Goal: Find contact information: Obtain details needed to contact an individual or organization

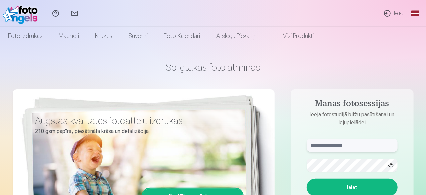
click at [337, 144] on input "text" at bounding box center [352, 145] width 91 height 13
type input "******"
click at [353, 187] on button "Ieiet" at bounding box center [352, 187] width 91 height 17
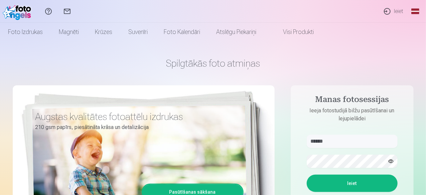
scroll to position [6, 0]
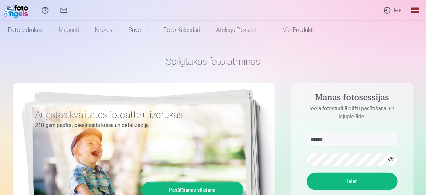
click at [391, 159] on button "button" at bounding box center [390, 159] width 13 height 13
click at [355, 182] on button "Ieiet" at bounding box center [352, 181] width 91 height 17
click at [0, 0] on p "Kaut kas ir noticis nepareizi. Mēģiniet vēlreiz." at bounding box center [0, 0] width 0 height 0
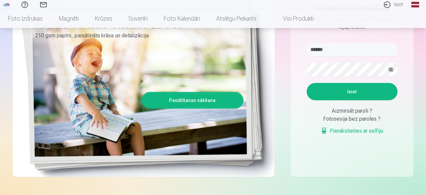
scroll to position [98, 0]
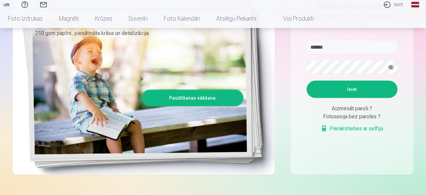
click at [352, 89] on button "Ieiet" at bounding box center [352, 89] width 91 height 17
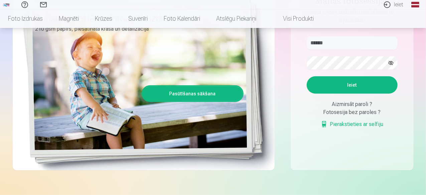
scroll to position [0, 0]
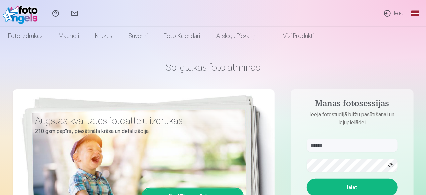
click at [84, 11] on link "Sazinies ar mums" at bounding box center [74, 13] width 19 height 27
click at [351, 186] on button "Ieiet" at bounding box center [352, 187] width 91 height 17
click at [84, 13] on link "Sazinies ar mums" at bounding box center [74, 13] width 19 height 27
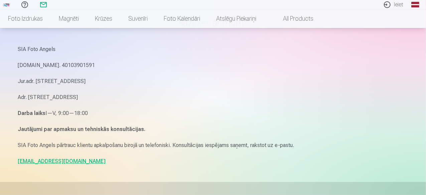
scroll to position [47, 0]
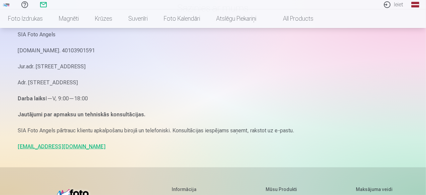
scroll to position [73, 0]
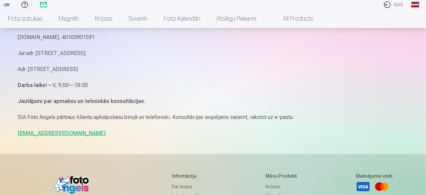
click at [41, 131] on link "info@fotoangels.lv" at bounding box center [62, 133] width 88 height 6
drag, startPoint x: 65, startPoint y: 134, endPoint x: 7, endPoint y: 131, distance: 58.9
click at [7, 131] on div "Palīdzības centrs Sazinies ar mums Ieiet Global Latvian (lv) Lithuanian (lt) Ru…" at bounding box center [213, 132] width 426 height 411
copy link "info@fotoangels.lv"
